Goal: Use online tool/utility: Utilize a website feature to perform a specific function

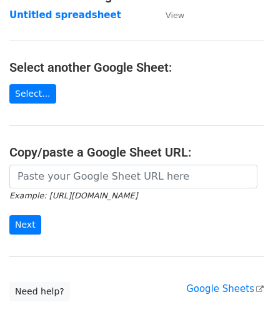
scroll to position [125, 0]
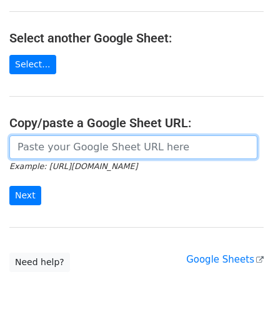
drag, startPoint x: 71, startPoint y: 139, endPoint x: 86, endPoint y: 121, distance: 23.5
click at [71, 139] on input "url" at bounding box center [133, 147] width 248 height 24
paste input "https://docs.google.com/spreadsheets/d/1vbOoCaUBUKJ04inVy4wKy8UlMtJ5BzeNUbyxaOO…"
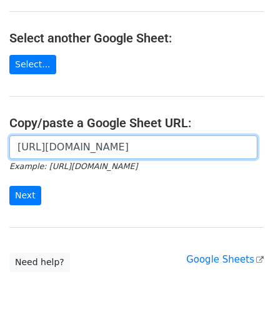
scroll to position [0, 278]
type input "https://docs.google.com/spreadsheets/d/1vbOoCaUBUKJ04inVy4wKy8UlMtJ5BzeNUbyxaOO…"
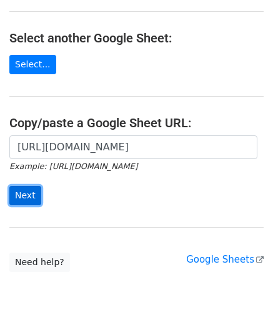
click at [26, 198] on input "Next" at bounding box center [25, 195] width 32 height 19
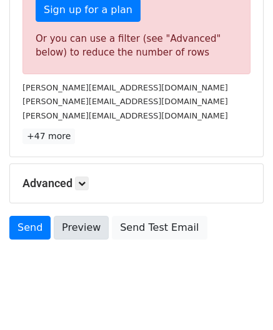
scroll to position [421, 0]
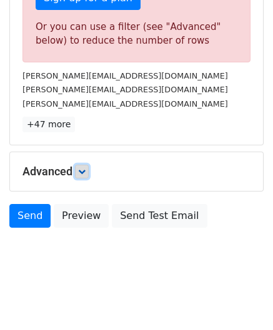
click at [88, 168] on link at bounding box center [82, 172] width 14 height 14
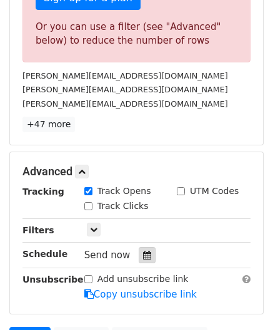
click at [143, 251] on icon at bounding box center [147, 255] width 8 height 9
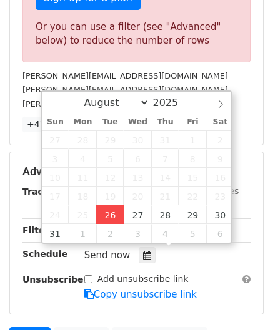
type input "[DATE] 12:00"
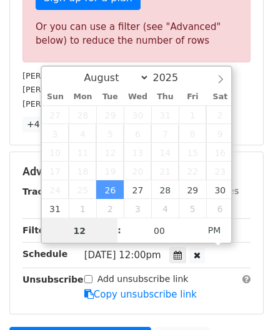
paste input "4"
type input "4"
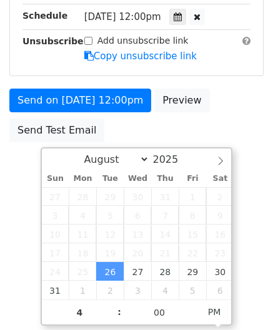
type input "[DATE] 16:00"
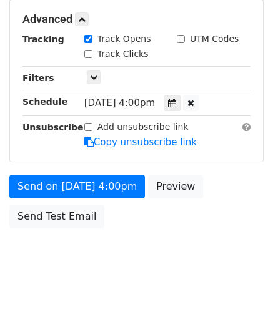
scroll to position [572, 0]
